Goal: Check status: Check status

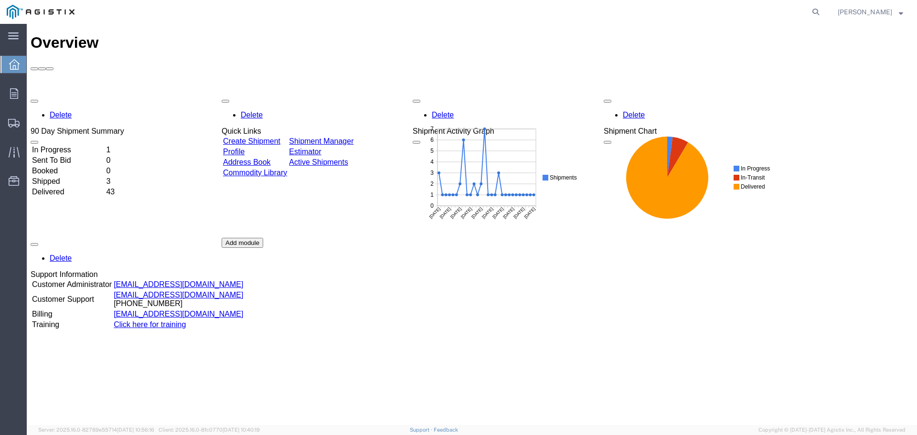
click at [124, 127] on div "90 Day Shipment Summary" at bounding box center [78, 131] width 94 height 9
click at [34, 101] on span "button" at bounding box center [34, 101] width 0 height 0
click at [74, 187] on td "Delivered" at bounding box center [68, 192] width 73 height 10
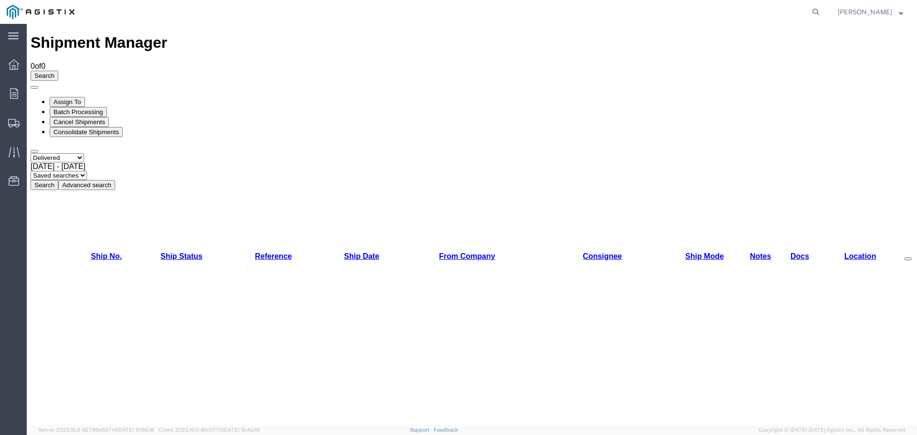
click at [58, 180] on button "Search" at bounding box center [45, 185] width 28 height 10
click at [84, 153] on select "Select status Active All Shipments Approved Booked Canceled Delivered Denied Ne…" at bounding box center [58, 157] width 54 height 9
select select "ALL"
click at [31, 153] on select "Select status Active All Shipments Approved Booked Canceled Delivered Denied Ne…" at bounding box center [58, 157] width 54 height 9
click at [58, 180] on button "Search" at bounding box center [45, 185] width 28 height 10
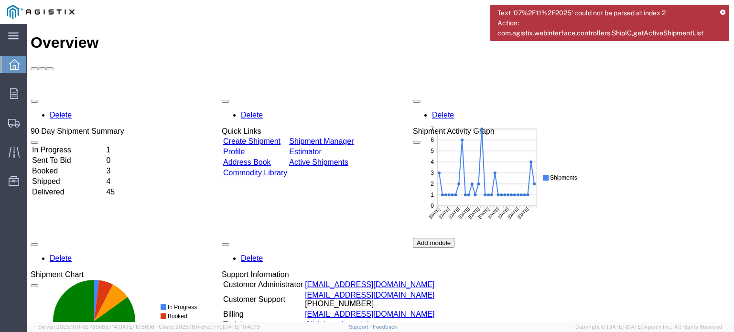
click at [124, 127] on div "90 Day Shipment Summary" at bounding box center [78, 131] width 94 height 9
click at [73, 145] on td "In Progress" at bounding box center [68, 150] width 73 height 10
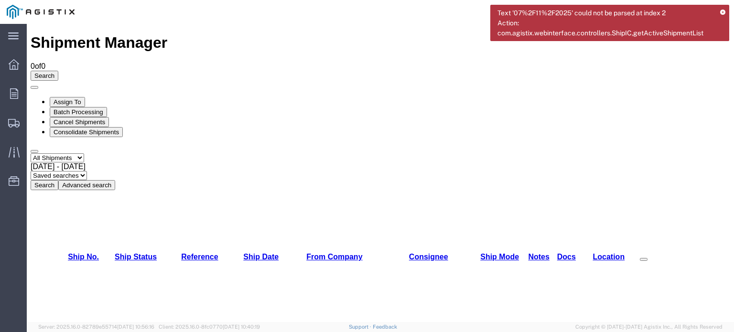
click at [58, 180] on button "Search" at bounding box center [45, 185] width 28 height 10
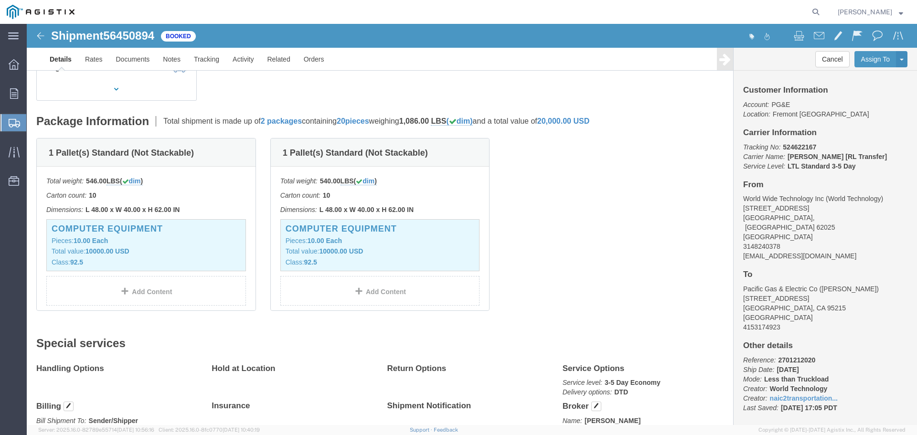
scroll to position [191, 0]
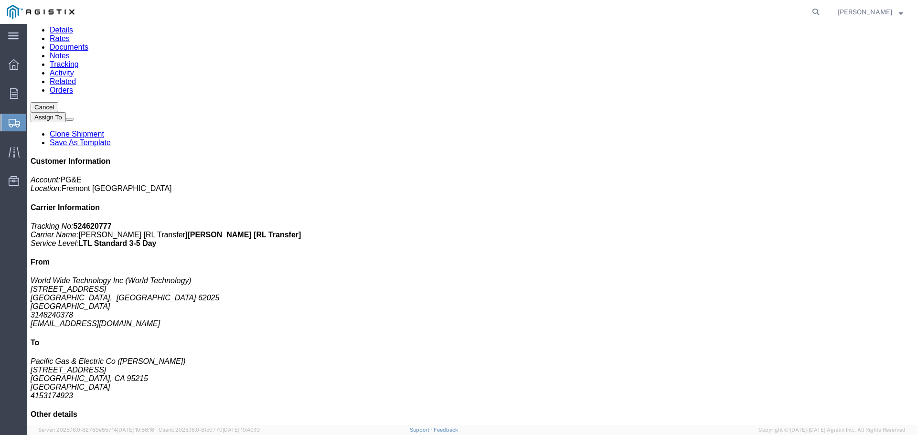
scroll to position [96, 0]
